Goal: Find specific page/section: Find specific page/section

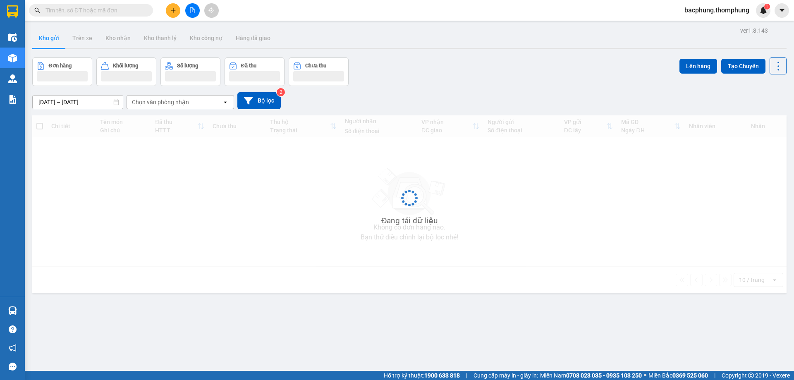
click at [191, 10] on icon "file-add" at bounding box center [192, 10] width 6 height 6
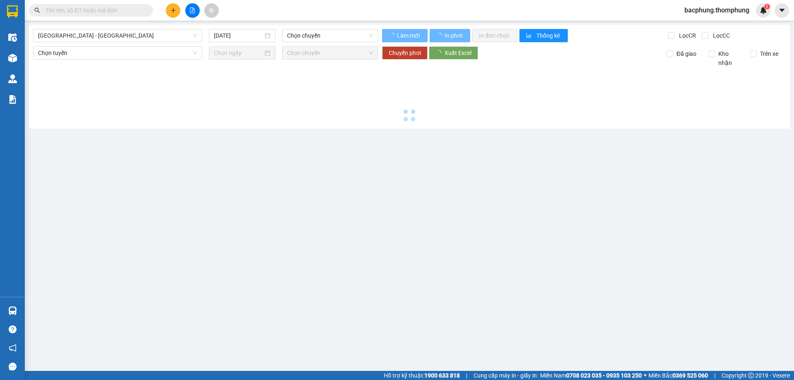
click at [191, 10] on icon "file-add" at bounding box center [192, 10] width 6 height 6
